Goal: Information Seeking & Learning: Learn about a topic

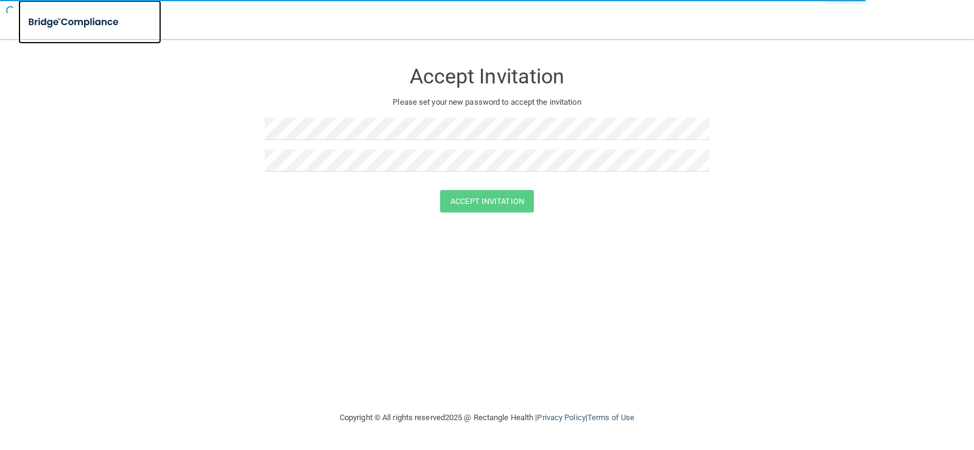
click at [52, 27] on img at bounding box center [74, 22] width 112 height 25
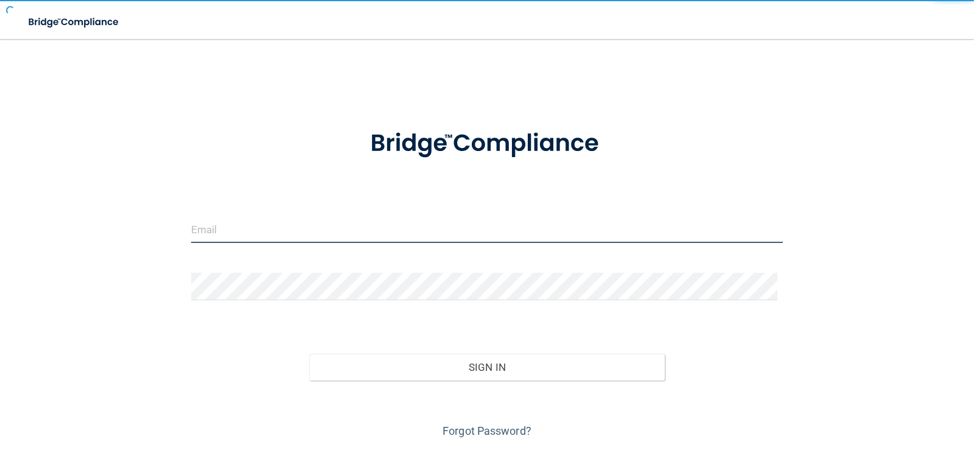
type input "[EMAIL_ADDRESS][DOMAIN_NAME]"
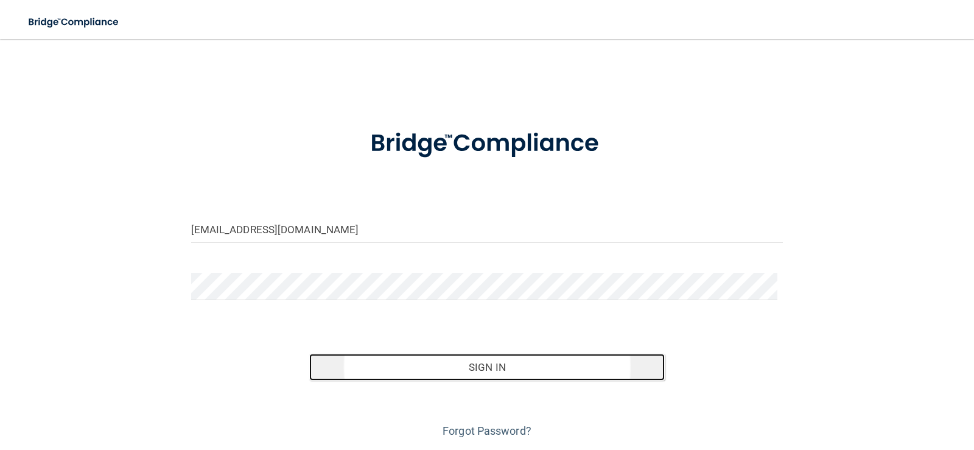
click at [482, 367] on button "Sign In" at bounding box center [487, 367] width 356 height 27
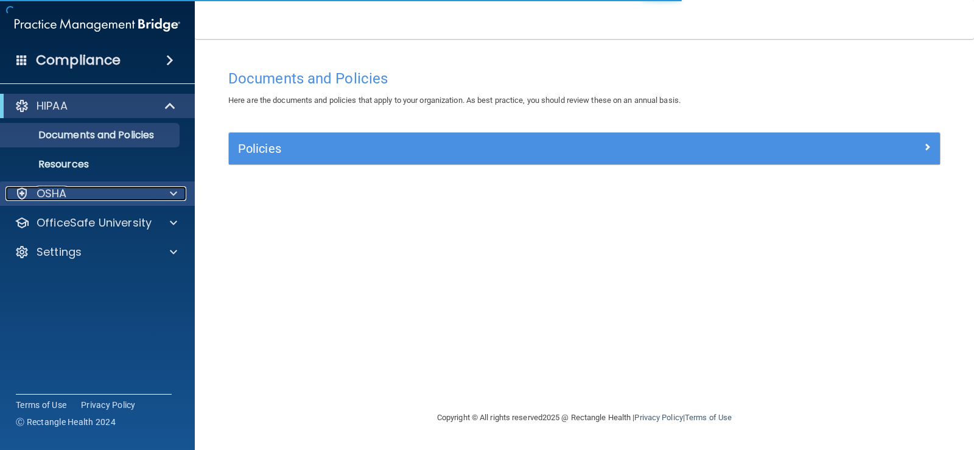
click at [174, 195] on span at bounding box center [173, 193] width 7 height 15
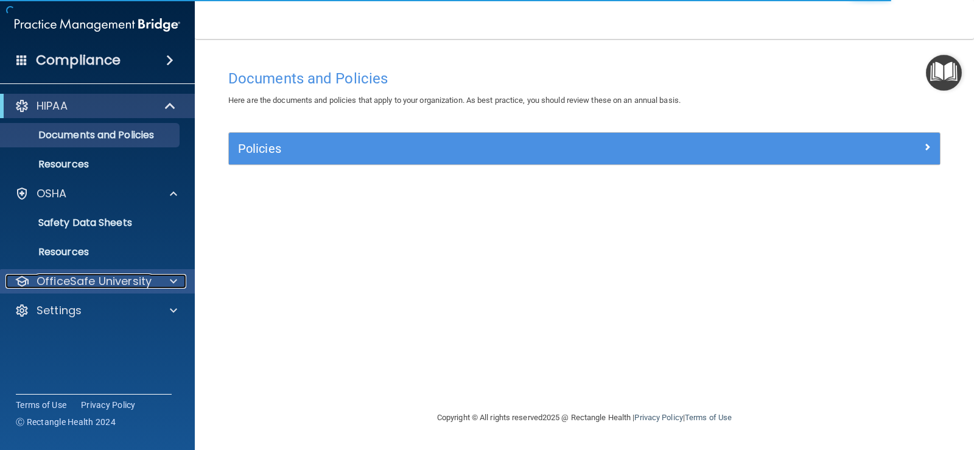
click at [172, 288] on span at bounding box center [173, 281] width 7 height 15
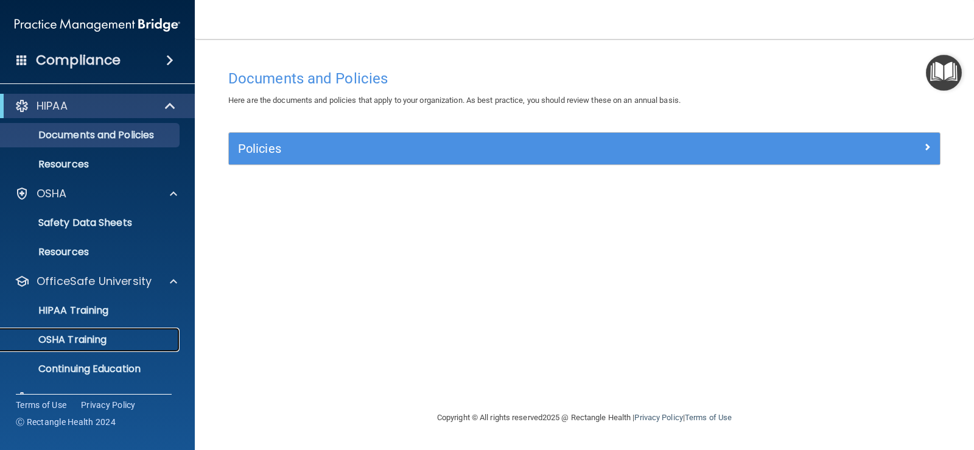
click at [98, 344] on p "OSHA Training" at bounding box center [57, 340] width 99 height 12
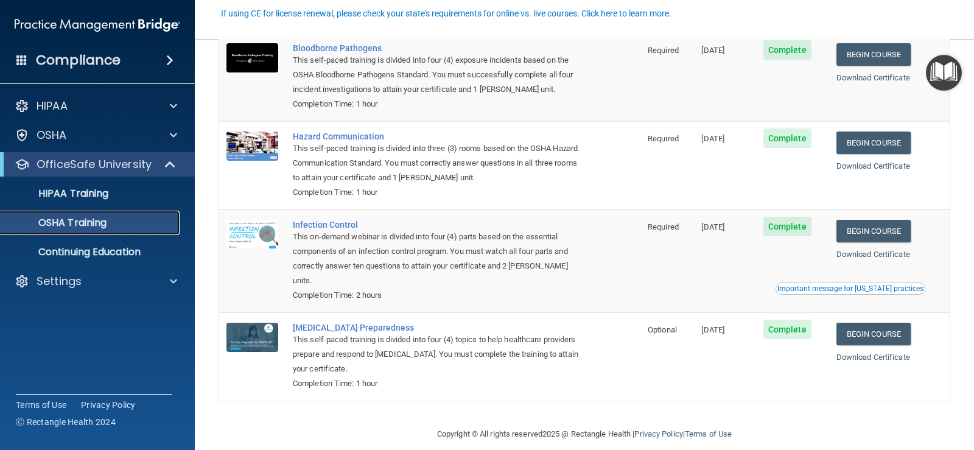
scroll to position [105, 0]
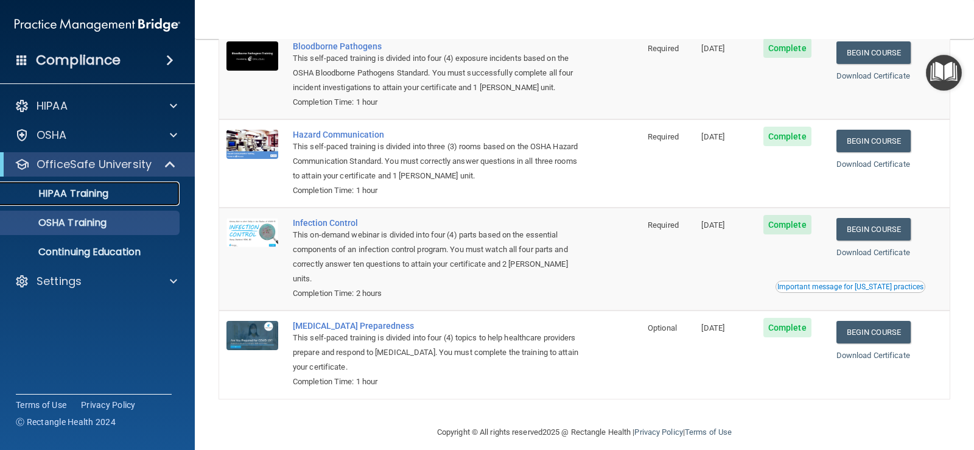
click at [121, 192] on div "HIPAA Training" at bounding box center [91, 194] width 166 height 12
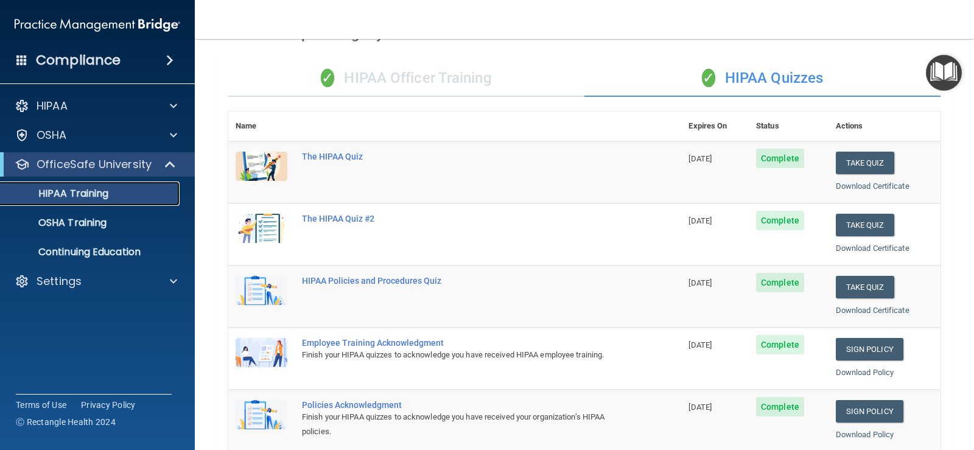
scroll to position [61, 0]
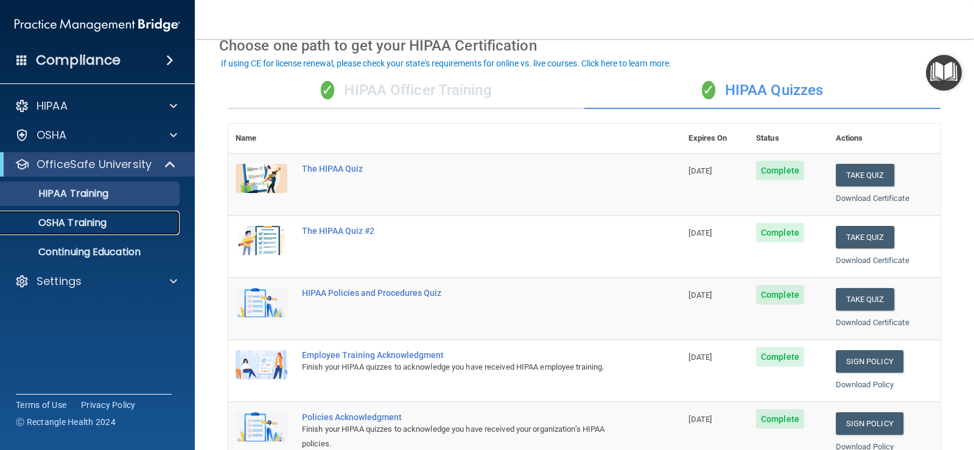
click at [107, 217] on p "OSHA Training" at bounding box center [57, 223] width 99 height 12
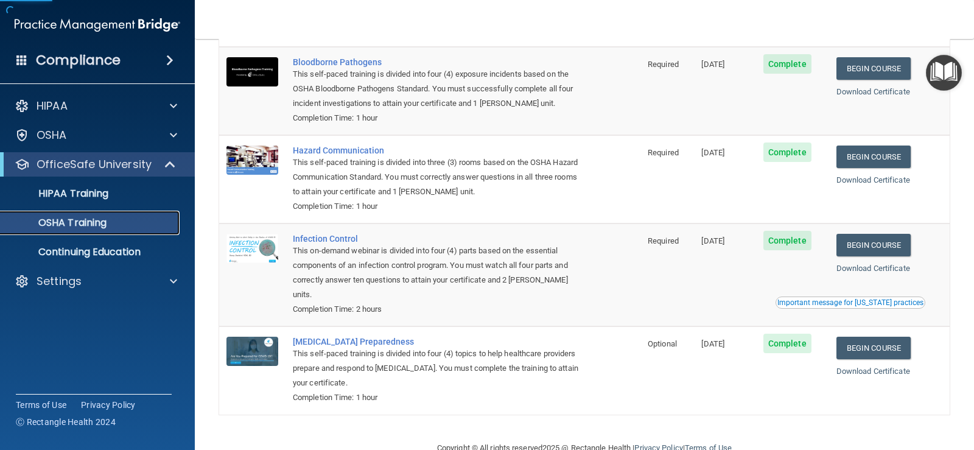
scroll to position [105, 0]
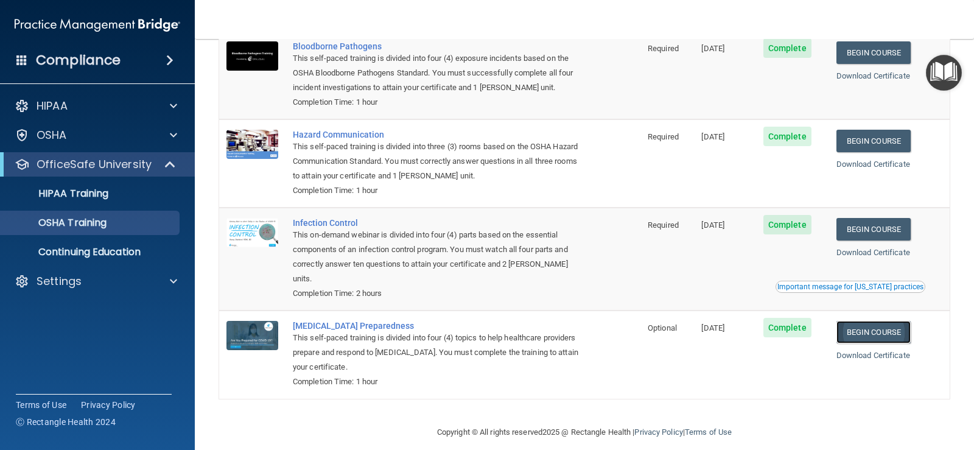
click at [888, 323] on link "Begin Course" at bounding box center [874, 332] width 74 height 23
